Goal: Information Seeking & Learning: Find specific fact

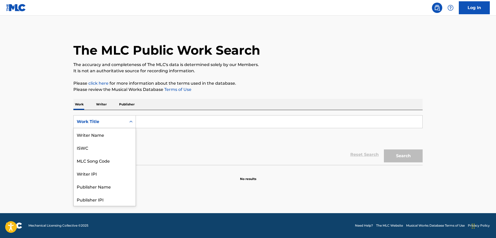
click at [129, 123] on icon "Search Form" at bounding box center [130, 121] width 5 height 5
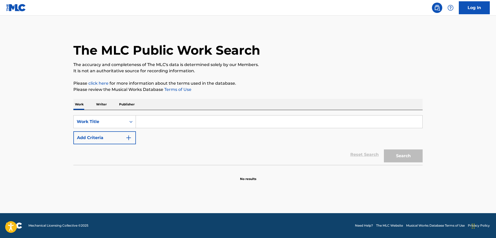
click at [154, 122] on input "Search Form" at bounding box center [279, 121] width 287 height 12
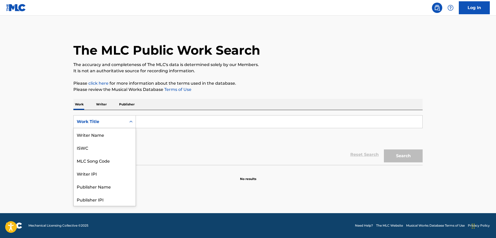
click at [132, 122] on icon "Search Form" at bounding box center [130, 121] width 3 height 2
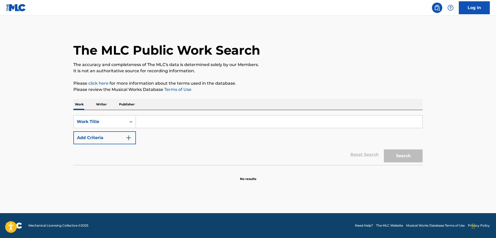
click at [145, 120] on input "Search Form" at bounding box center [279, 121] width 287 height 12
paste input "[PERSON_NAME] Agency"
type input "[PERSON_NAME] Agency"
type input "your presence is heaven to me"
click at [384, 149] on button "Search" at bounding box center [403, 155] width 39 height 13
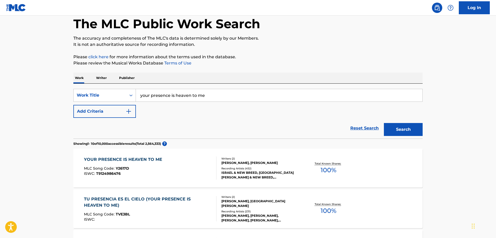
scroll to position [53, 0]
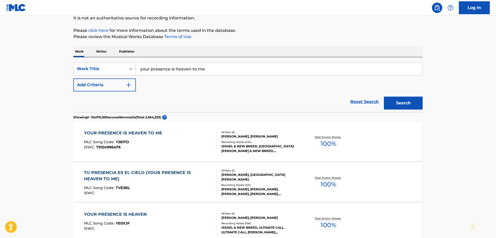
click at [325, 141] on span "100 %" at bounding box center [329, 143] width 16 height 9
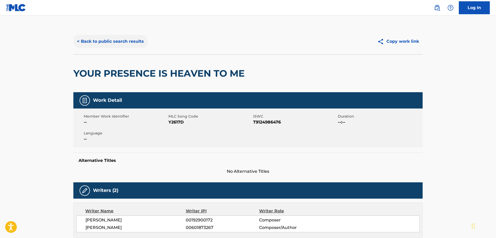
click at [124, 43] on button "< Back to public search results" at bounding box center [110, 41] width 74 height 13
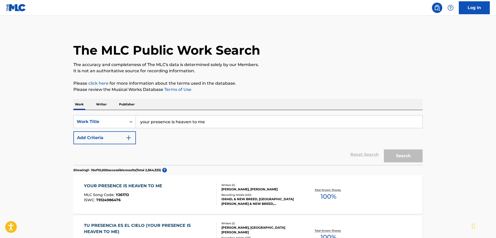
scroll to position [53, 0]
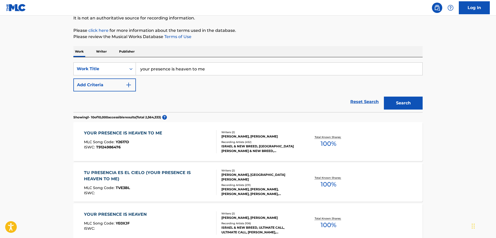
drag, startPoint x: 206, startPoint y: 70, endPoint x: 48, endPoint y: 64, distance: 158.8
click at [136, 65] on input "your presence is heaven to me" at bounding box center [279, 69] width 287 height 12
type input "heart of a servant"
click at [384, 96] on button "Search" at bounding box center [403, 102] width 39 height 13
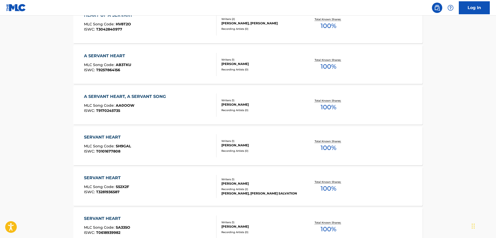
scroll to position [79, 0]
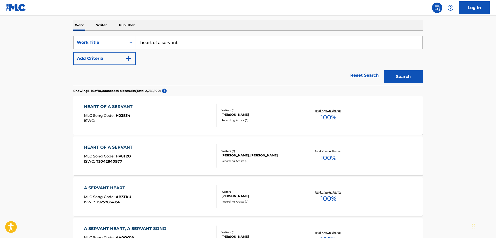
click at [116, 107] on div "HEART OF A SERVANT" at bounding box center [109, 106] width 51 height 6
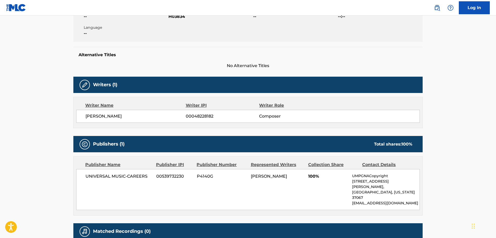
scroll to position [132, 0]
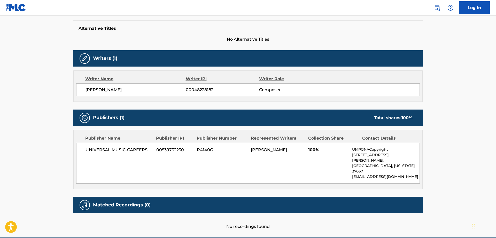
drag, startPoint x: 130, startPoint y: 90, endPoint x: 54, endPoint y: 90, distance: 75.7
click at [54, 90] on main "< Back to public search results Copy work link HEART OF A SERVANT Work Detail M…" at bounding box center [248, 60] width 496 height 353
copy span "[PERSON_NAME]"
